Goal: Task Accomplishment & Management: Use online tool/utility

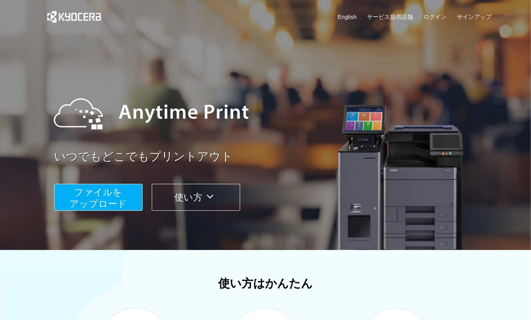
click at [91, 207] on span "ファイルを ​​アップロード" at bounding box center [98, 198] width 57 height 22
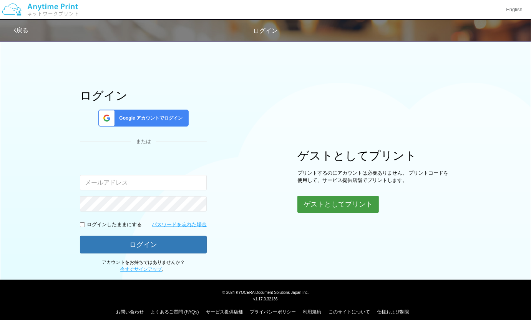
click at [360, 203] on button "ゲストとしてプリント" at bounding box center [337, 204] width 81 height 17
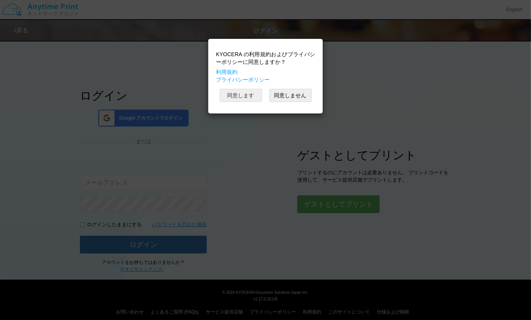
click at [243, 92] on button "同意します" at bounding box center [241, 95] width 42 height 13
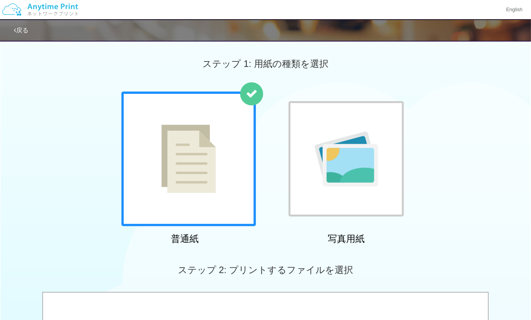
click at [196, 161] on img at bounding box center [188, 158] width 55 height 68
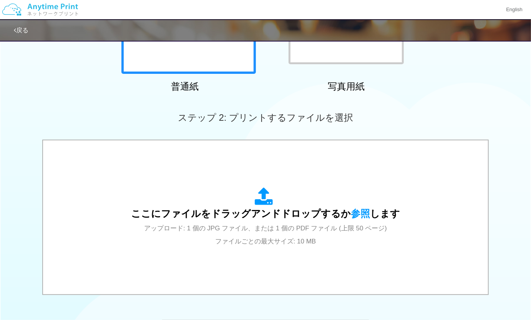
scroll to position [181, 0]
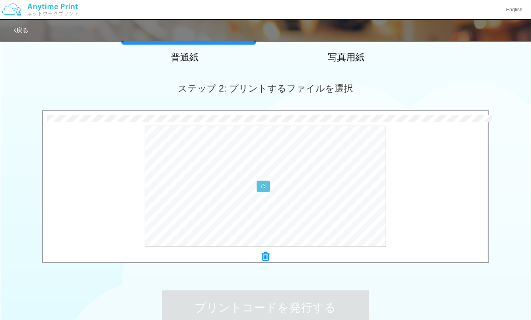
click at [122, 67] on div "ステップ 2: プリントするファイルを選択" at bounding box center [265, 88] width 531 height 44
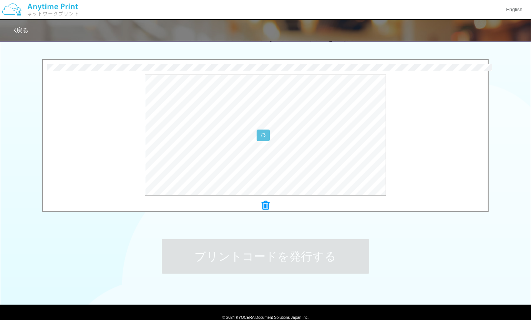
scroll to position [230, 0]
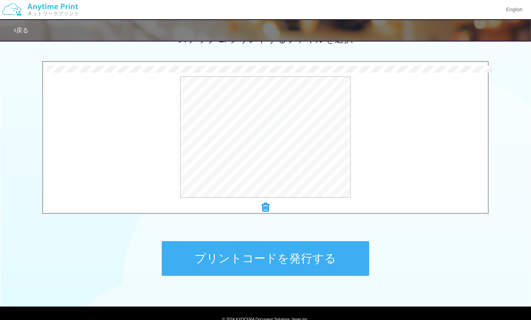
click at [226, 256] on button "プリントコードを発行する" at bounding box center [265, 258] width 207 height 35
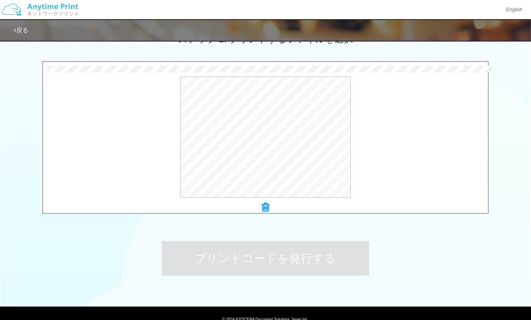
scroll to position [0, 0]
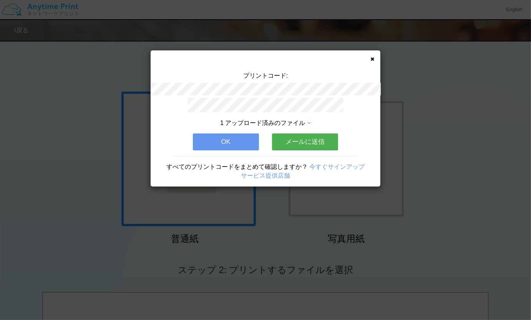
click at [232, 139] on button "OK" at bounding box center [226, 141] width 66 height 17
